Goal: Transaction & Acquisition: Obtain resource

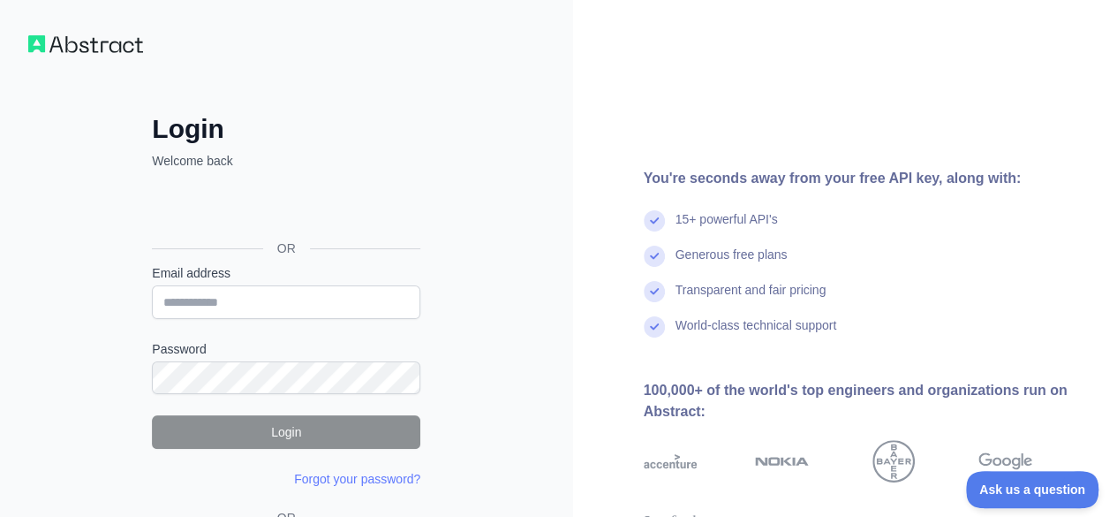
click at [852, 66] on div "You're seconds away from your free API key, along with: 15+ powerful API's Gene…" at bounding box center [845, 337] width 545 height 674
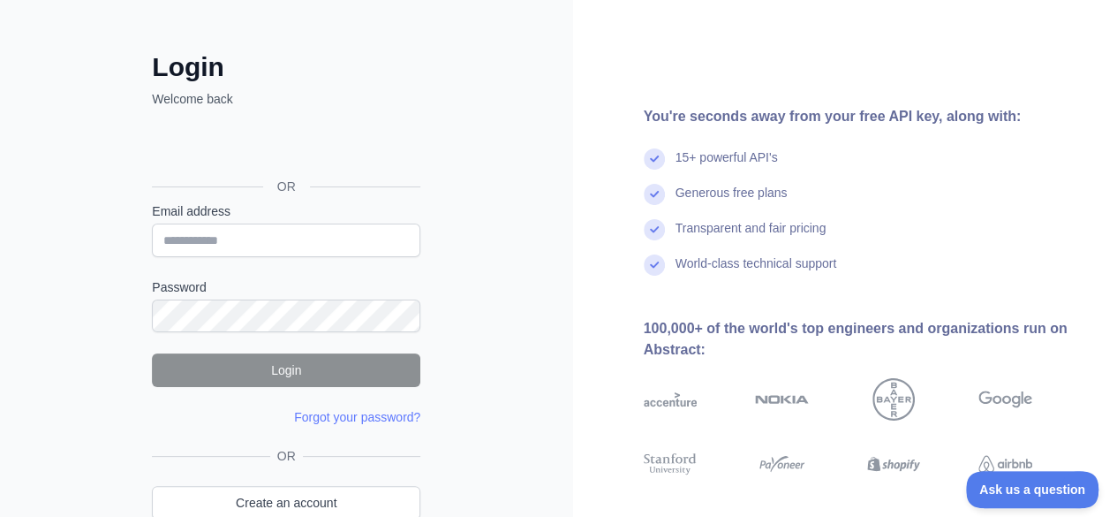
scroll to position [88, 0]
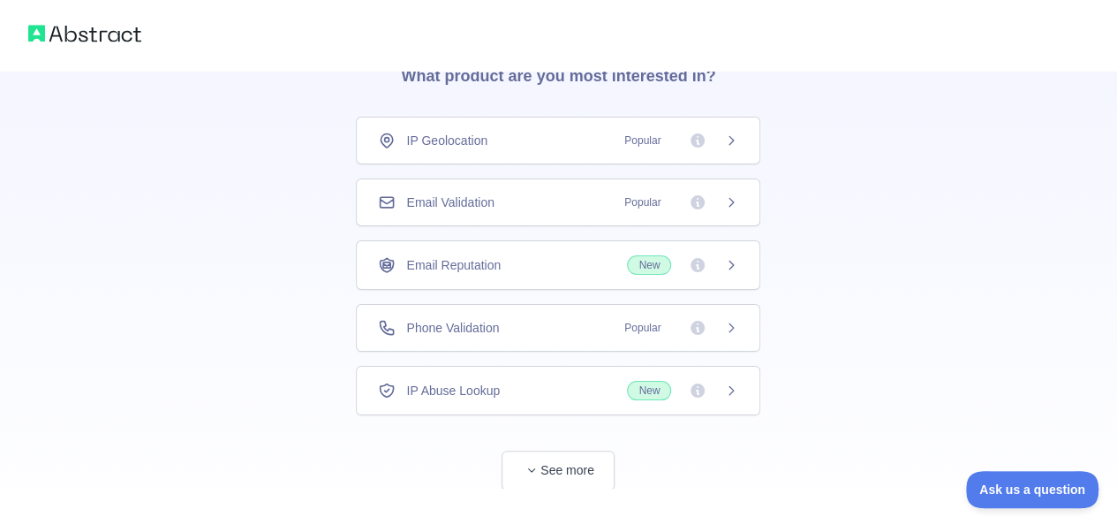
click at [50, 34] on img at bounding box center [84, 33] width 113 height 25
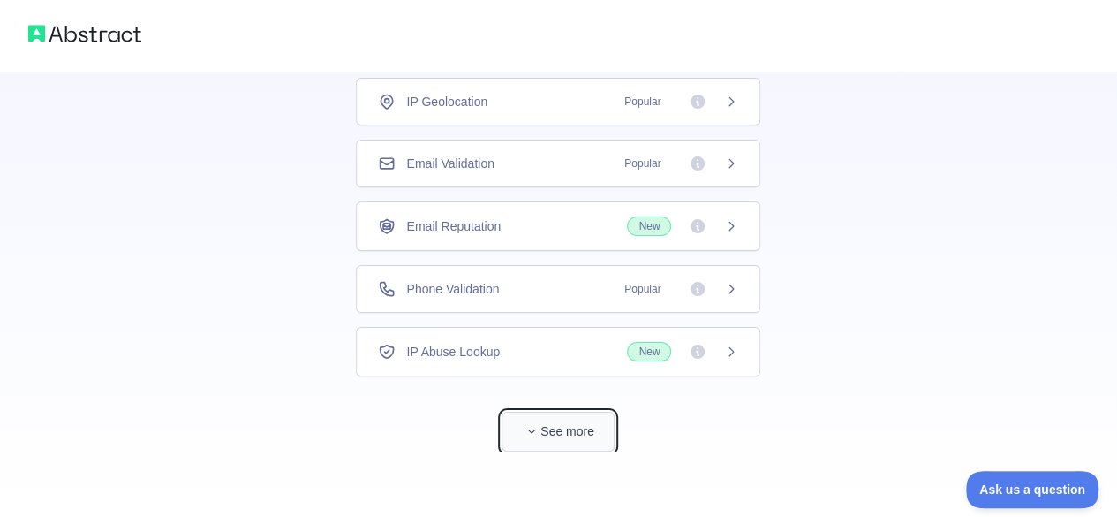
click at [564, 427] on button "See more" at bounding box center [558, 431] width 113 height 40
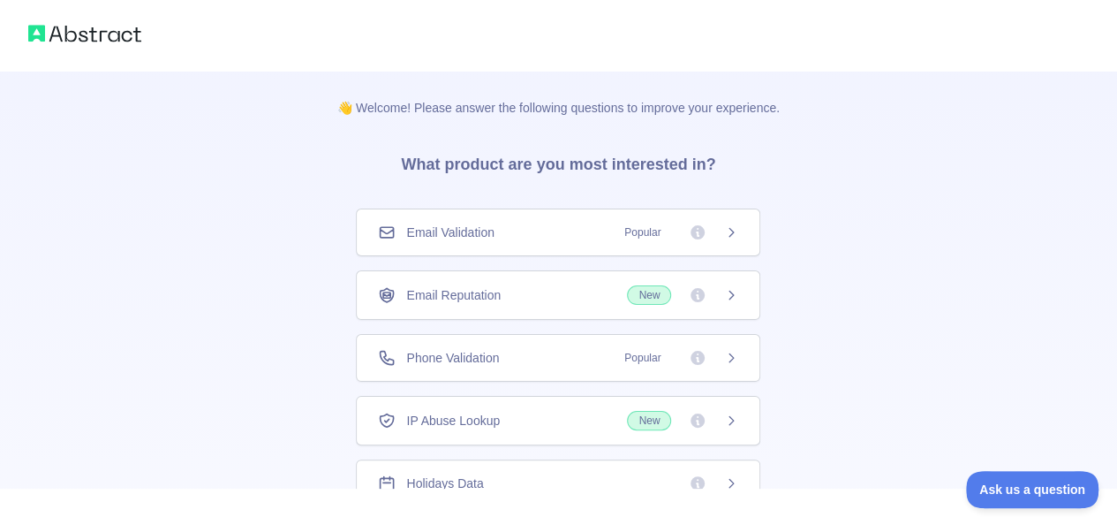
click at [104, 35] on img at bounding box center [84, 33] width 113 height 25
click at [524, 170] on h3 "What product are you most interested in?" at bounding box center [558, 161] width 371 height 88
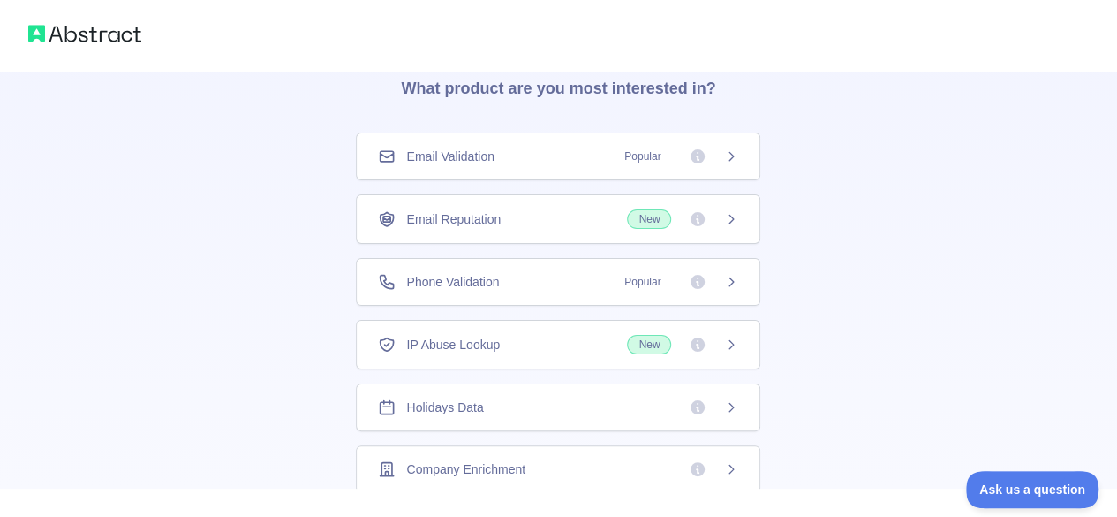
scroll to position [177, 0]
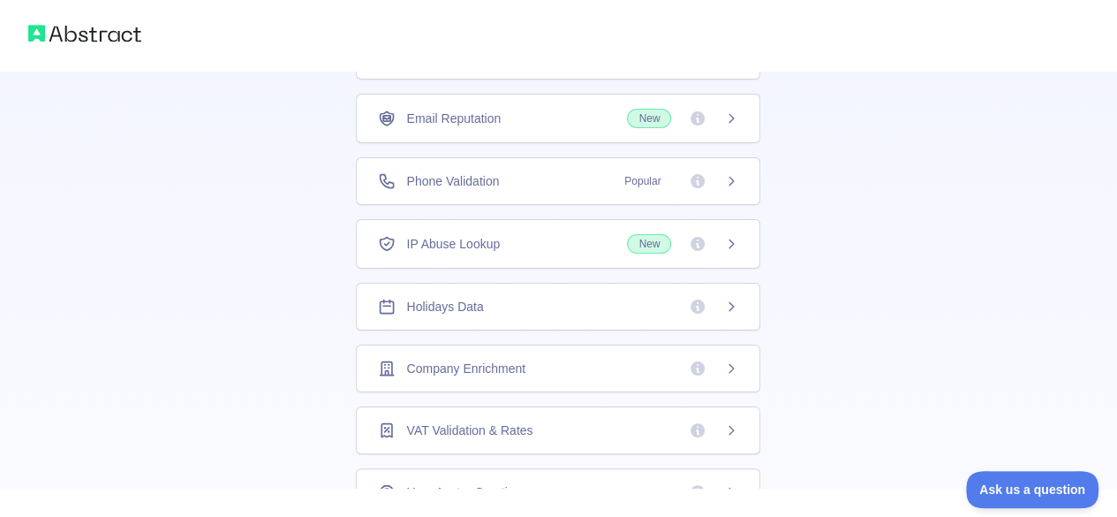
click at [506, 310] on div "Holidays Data" at bounding box center [558, 307] width 404 height 48
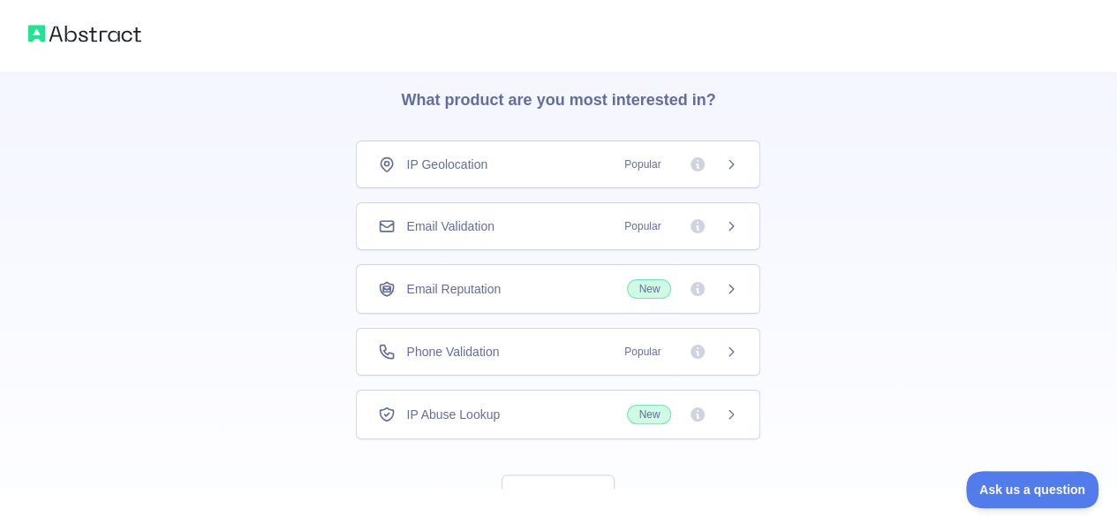
scroll to position [127, 0]
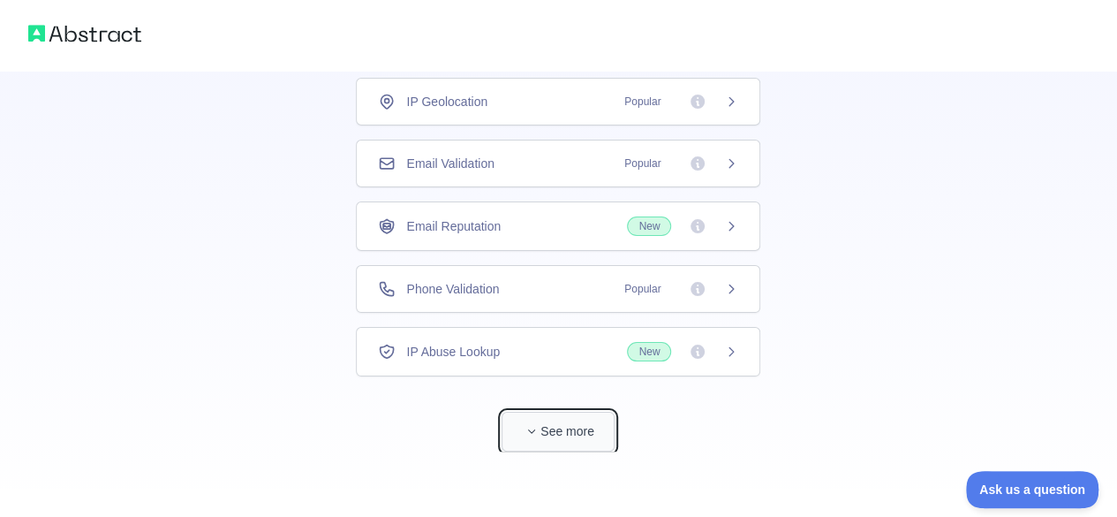
click at [572, 416] on button "See more" at bounding box center [558, 431] width 113 height 40
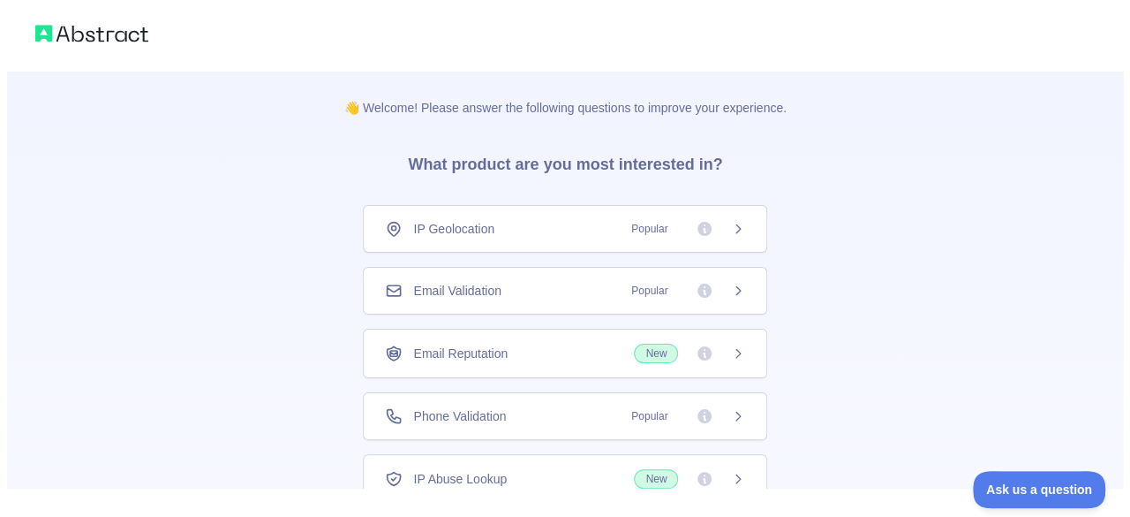
scroll to position [0, 0]
click at [80, 33] on img at bounding box center [84, 33] width 113 height 25
click at [90, 28] on img at bounding box center [84, 33] width 113 height 25
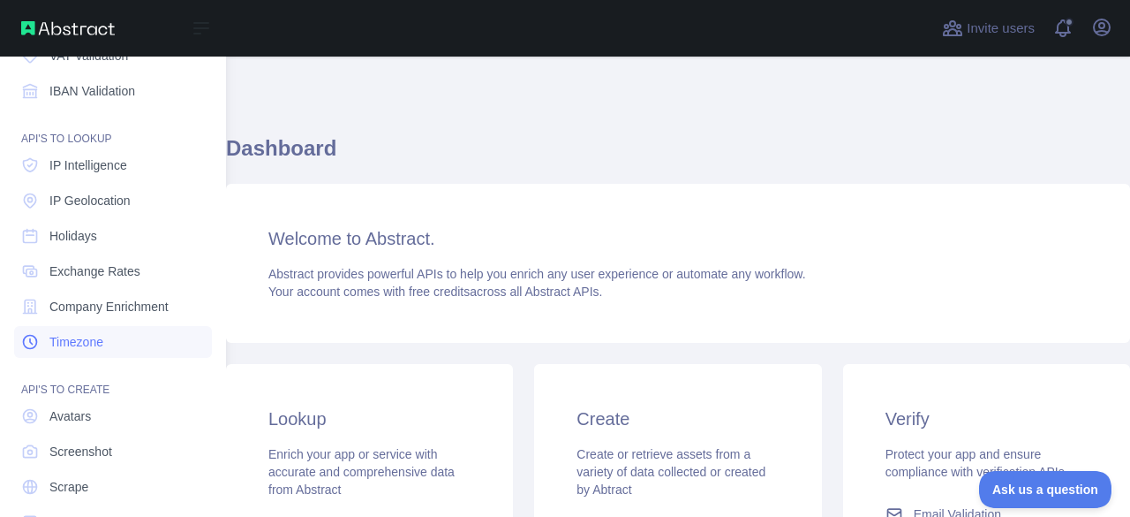
scroll to position [171, 0]
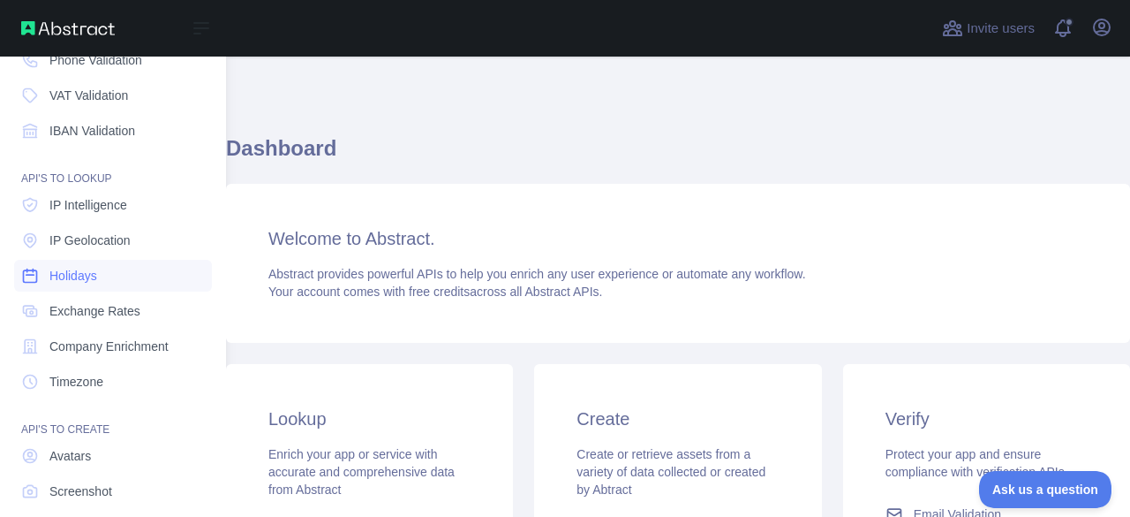
drag, startPoint x: 124, startPoint y: 275, endPoint x: 168, endPoint y: 268, distance: 44.9
click at [124, 275] on link "Holidays" at bounding box center [113, 276] width 198 height 32
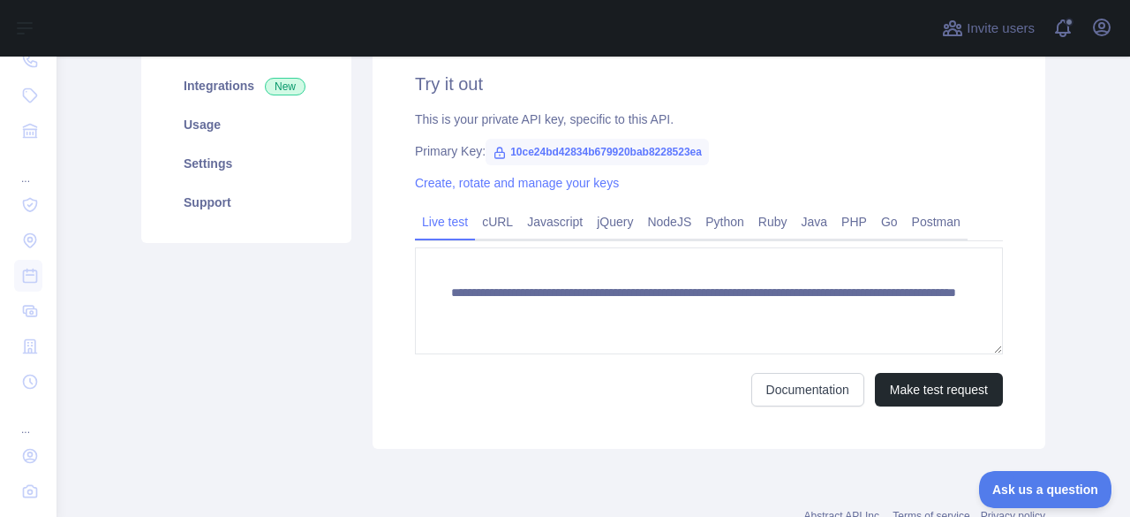
scroll to position [231, 0]
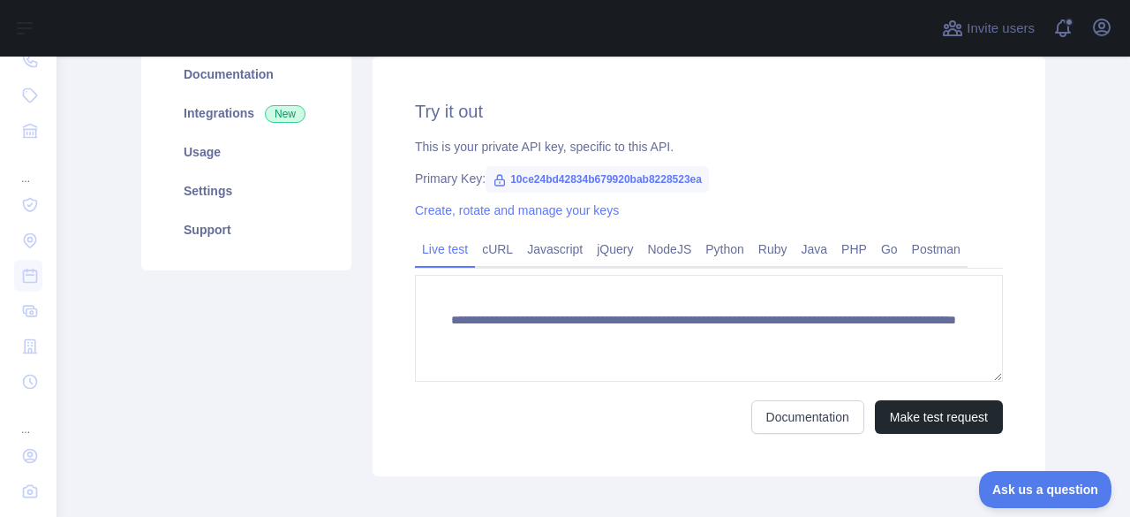
click at [495, 178] on icon at bounding box center [500, 180] width 10 height 11
click at [585, 188] on span "10ce24bd42834b679920bab8228523ea" at bounding box center [597, 179] width 223 height 26
click at [618, 178] on span "10ce24bd42834b679920bab8228523ea" at bounding box center [597, 179] width 223 height 26
drag, startPoint x: 502, startPoint y: 176, endPoint x: 698, endPoint y: 177, distance: 196.0
click at [697, 177] on span "10ce24bd42834b679920bab8228523ea" at bounding box center [597, 179] width 223 height 26
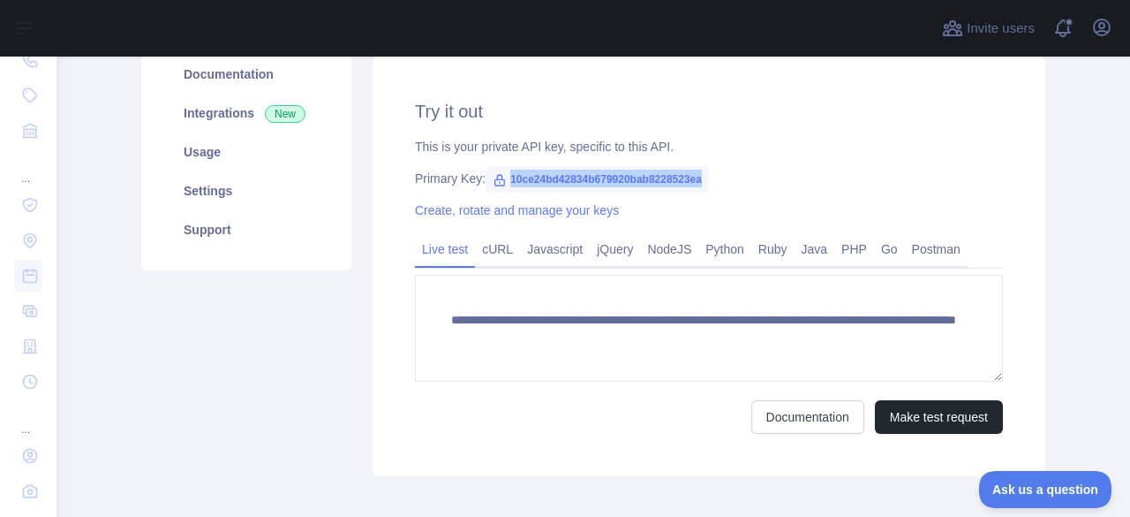
copy span "10ce24bd42834b679920bab8228523ea"
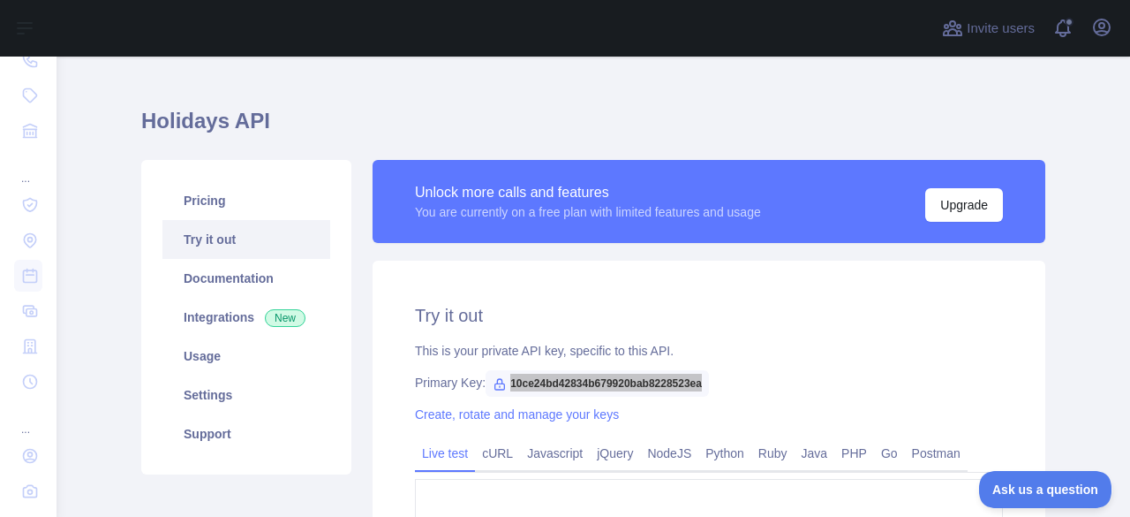
scroll to position [0, 0]
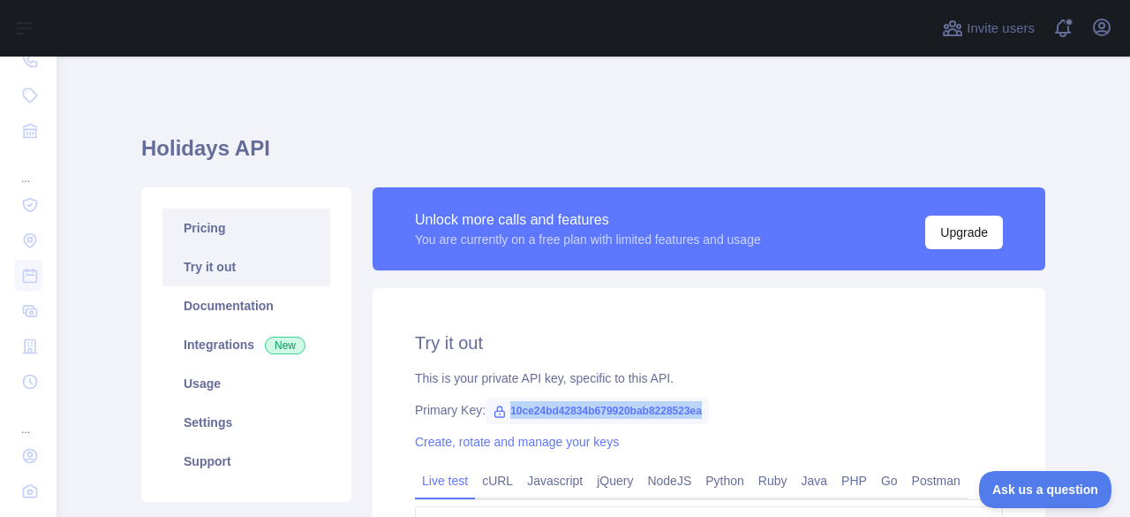
click at [237, 238] on link "Pricing" at bounding box center [246, 227] width 168 height 39
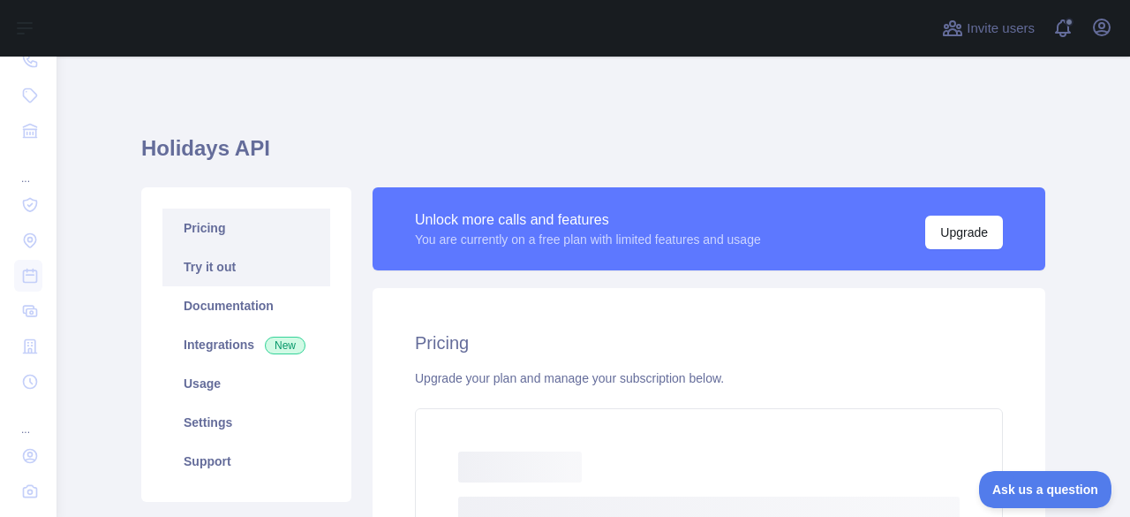
click at [232, 264] on link "Try it out" at bounding box center [246, 266] width 168 height 39
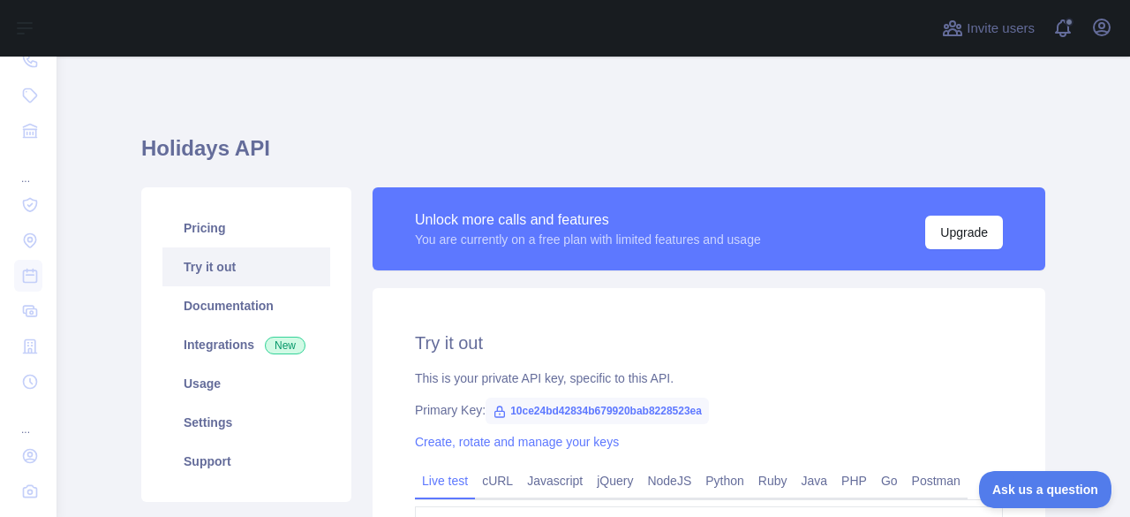
click at [232, 264] on link "Try it out" at bounding box center [246, 266] width 168 height 39
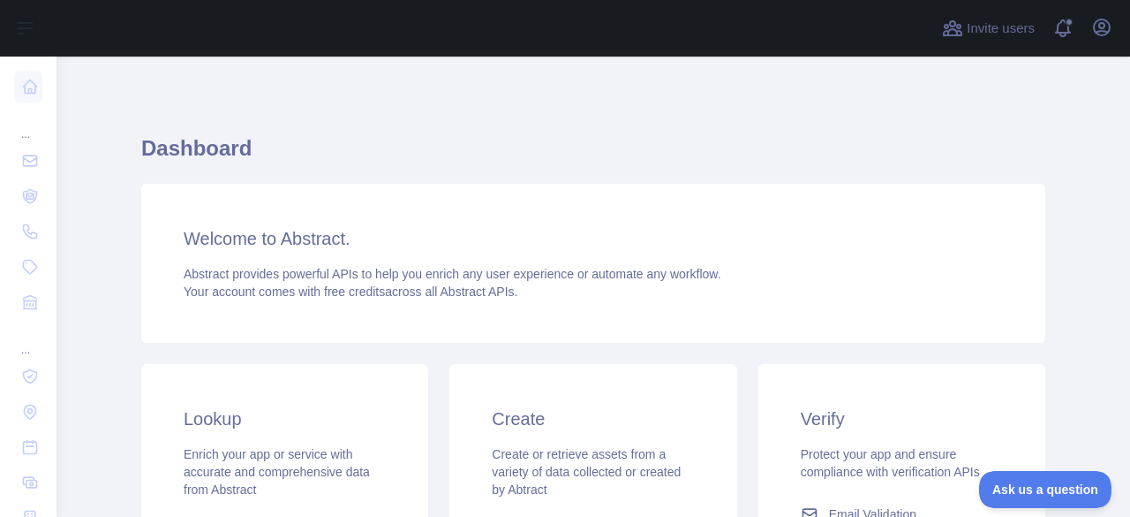
click at [494, 121] on div "Dashboard Welcome to Abstract. Abstract provides powerful APIs to help you enri…" at bounding box center [593, 436] width 904 height 675
